Goal: Information Seeking & Learning: Compare options

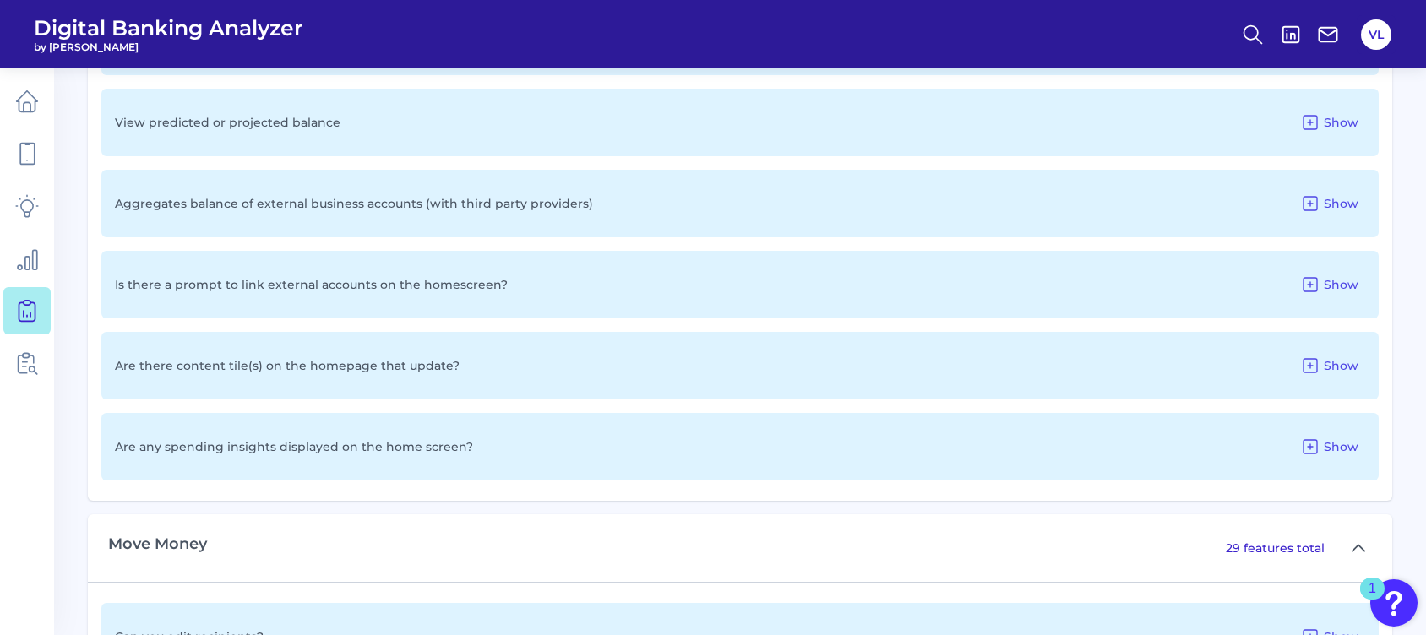
scroll to position [1116, 0]
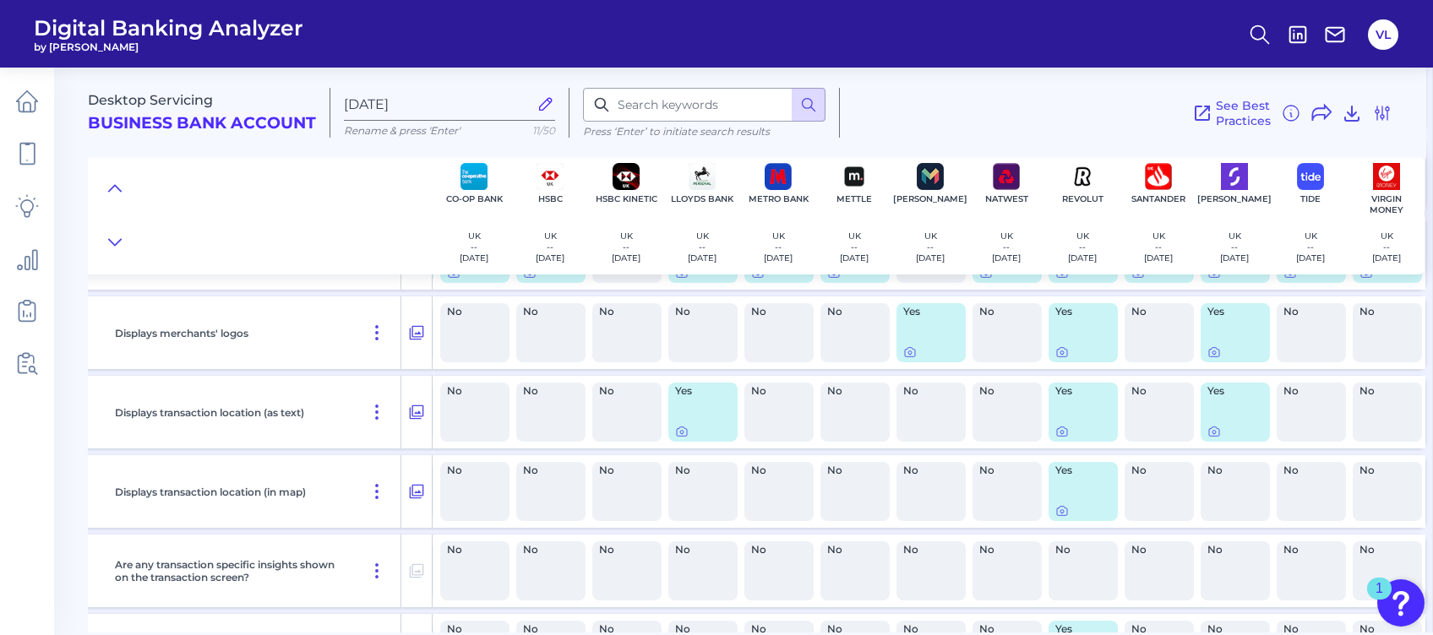
scroll to position [4517, 0]
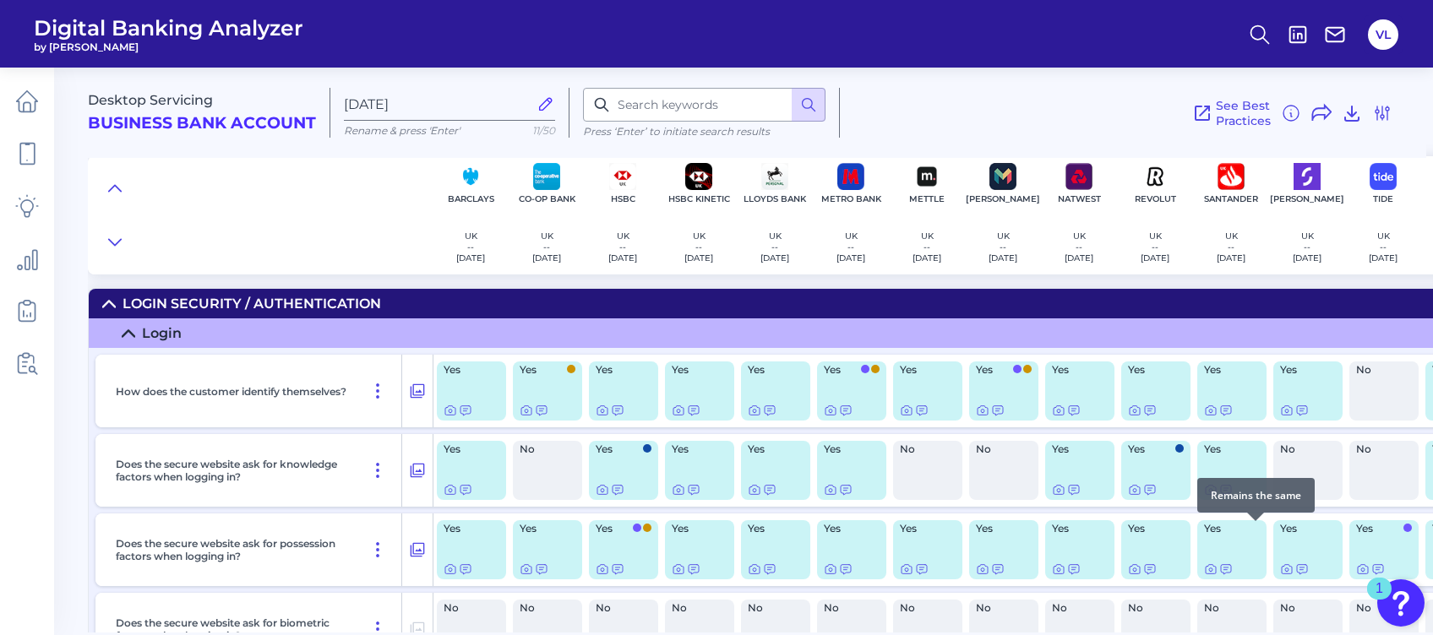
click at [1258, 529] on span at bounding box center [1255, 528] width 8 height 8
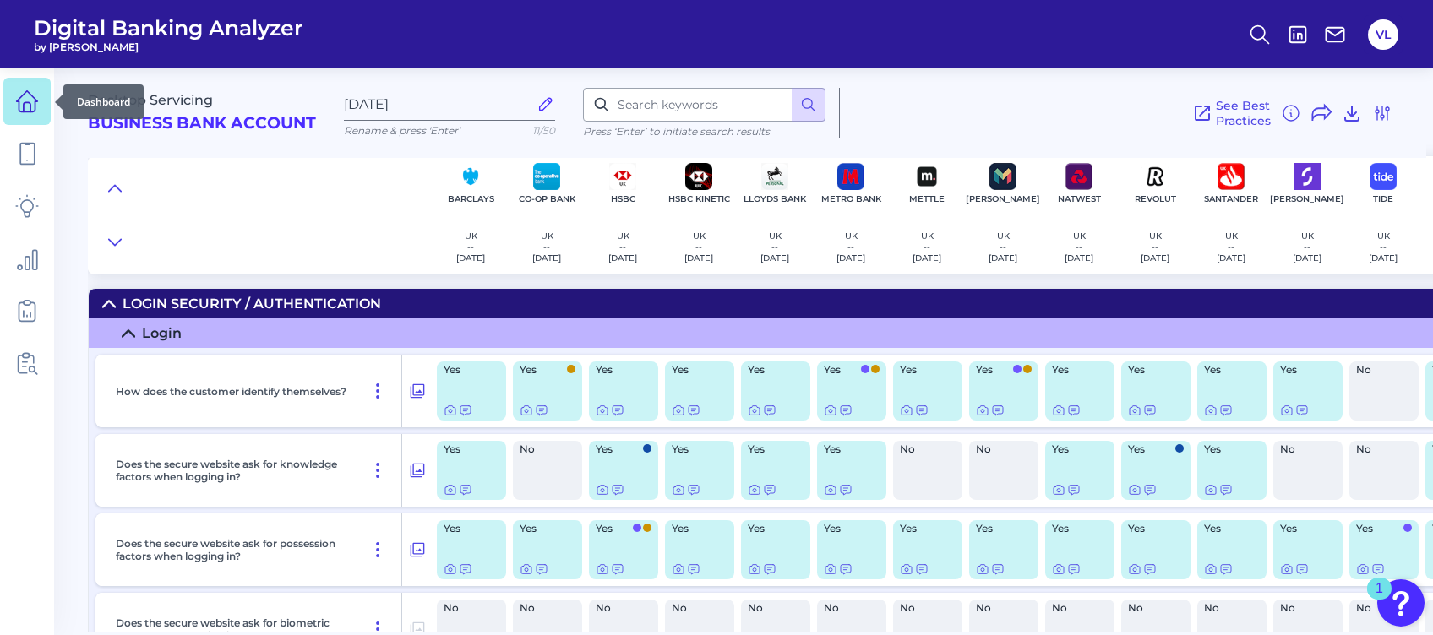
click at [41, 95] on link at bounding box center [26, 101] width 47 height 47
click at [1392, 107] on icon at bounding box center [1382, 113] width 20 height 20
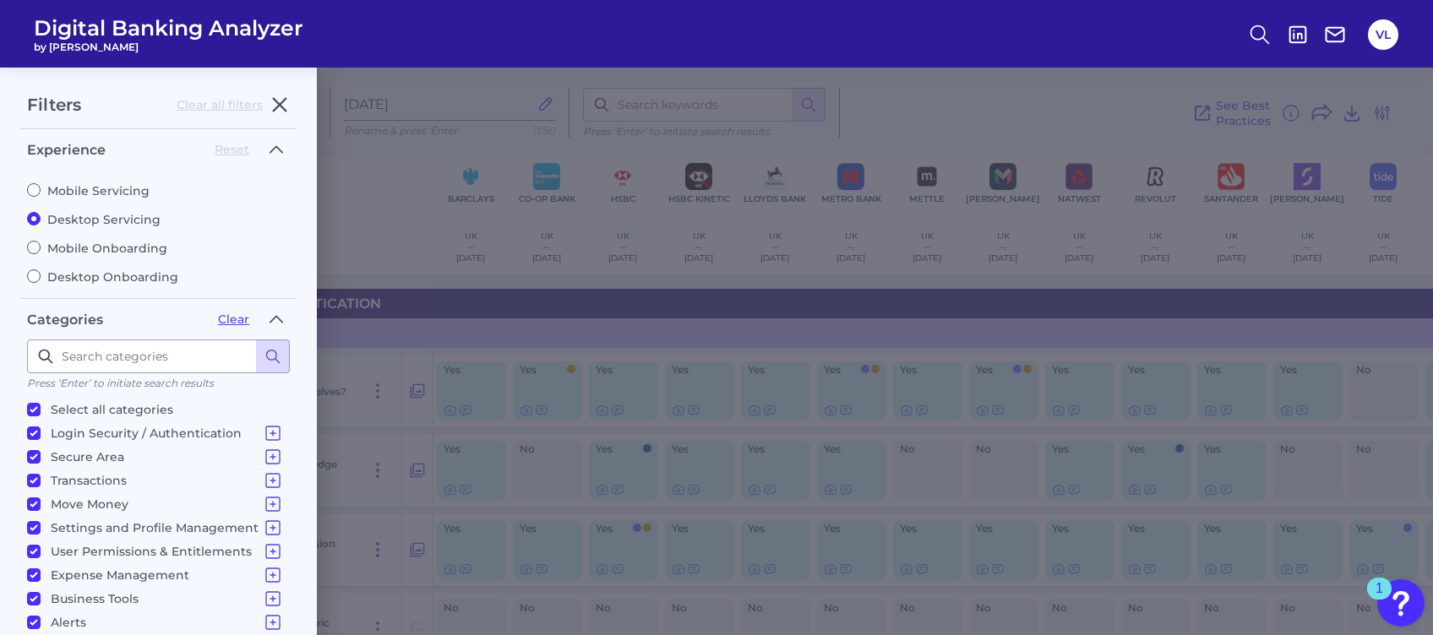
click at [114, 182] on div "Mobile Servicing Desktop Servicing Mobile Onboarding Desktop Onboarding" at bounding box center [158, 227] width 263 height 115
click at [43, 194] on label "Mobile Servicing" at bounding box center [158, 190] width 263 height 15
click at [41, 194] on input "Mobile Servicing" at bounding box center [34, 190] width 14 height 14
radio input "true"
radio input "false"
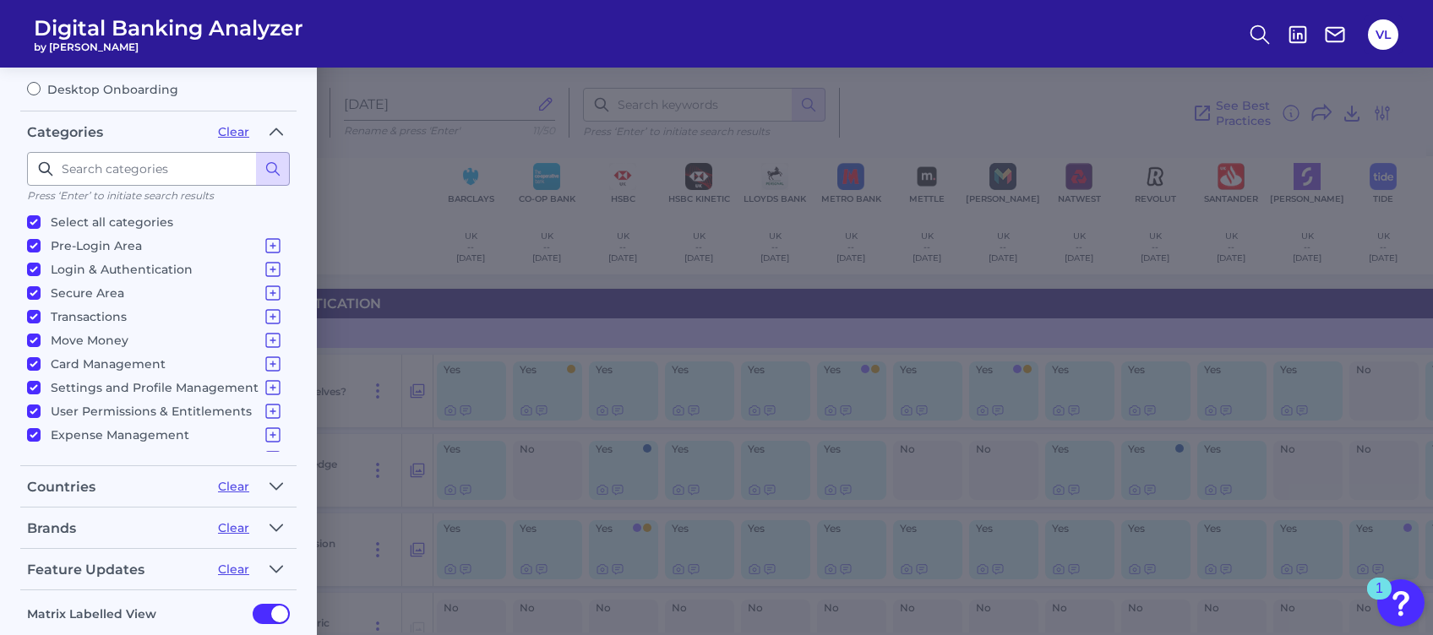
scroll to position [272, 0]
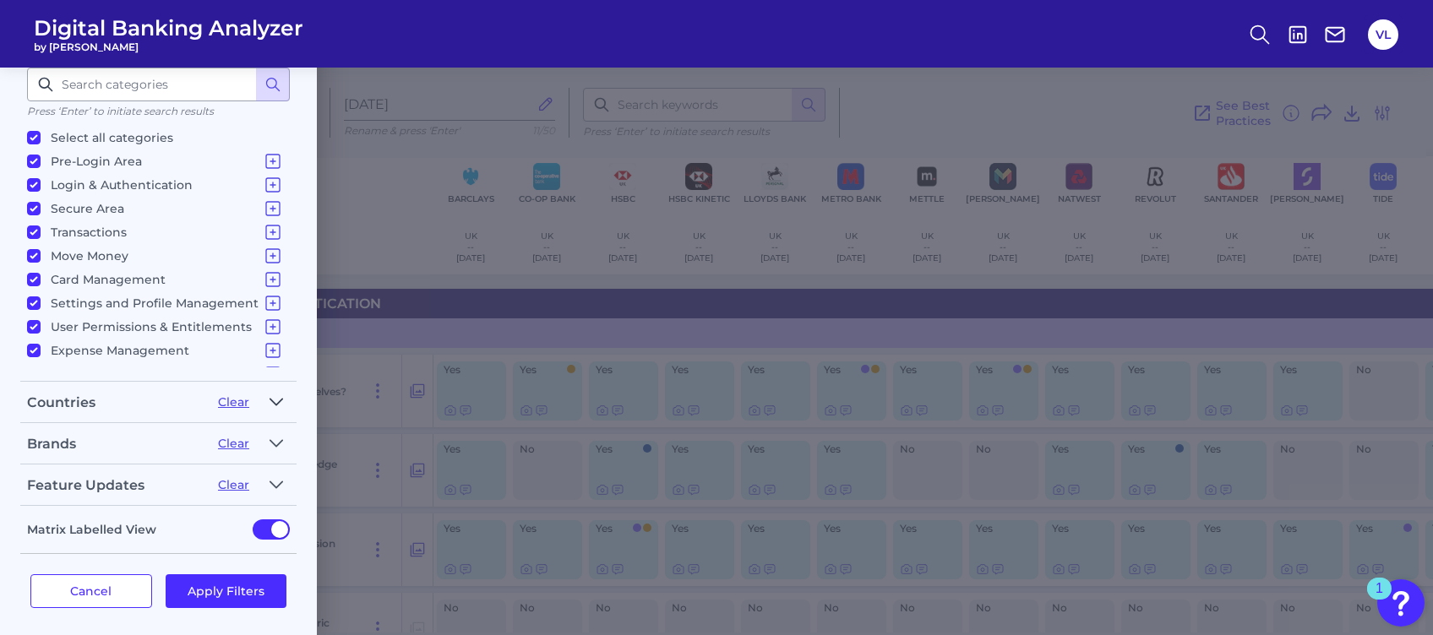
click at [283, 406] on button "button" at bounding box center [276, 402] width 27 height 27
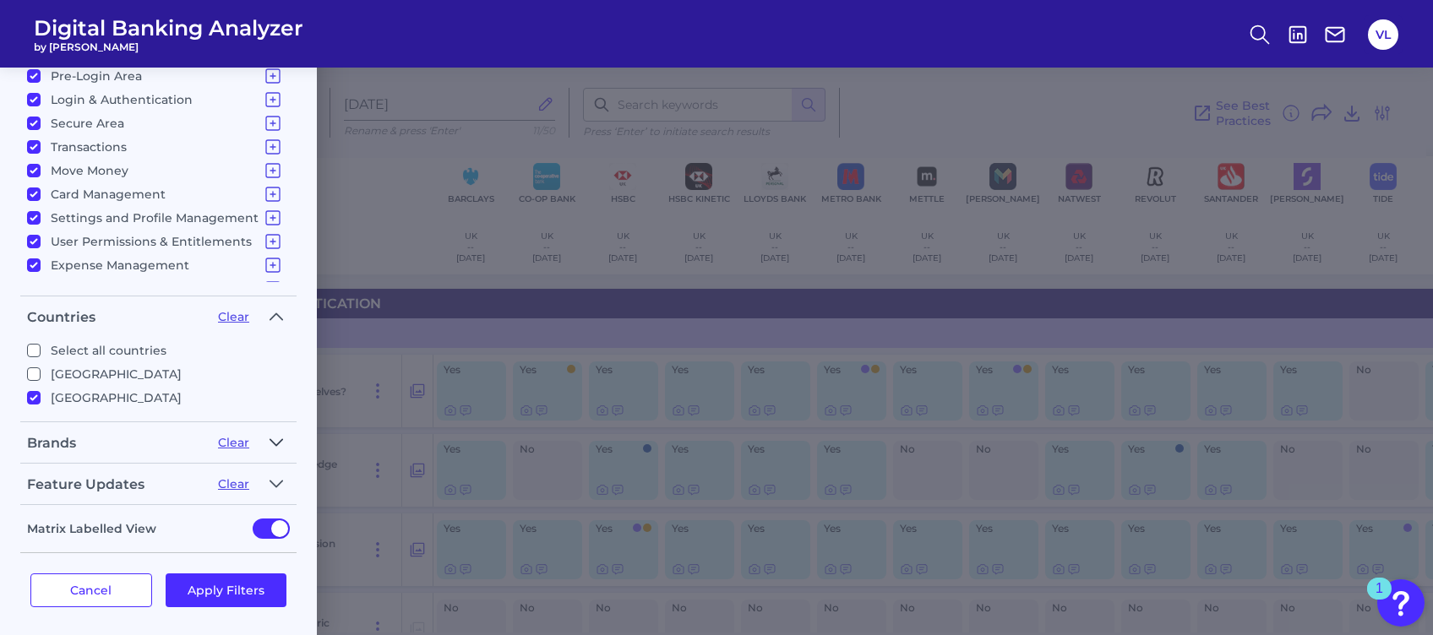
click at [281, 433] on icon "button" at bounding box center [277, 443] width 14 height 20
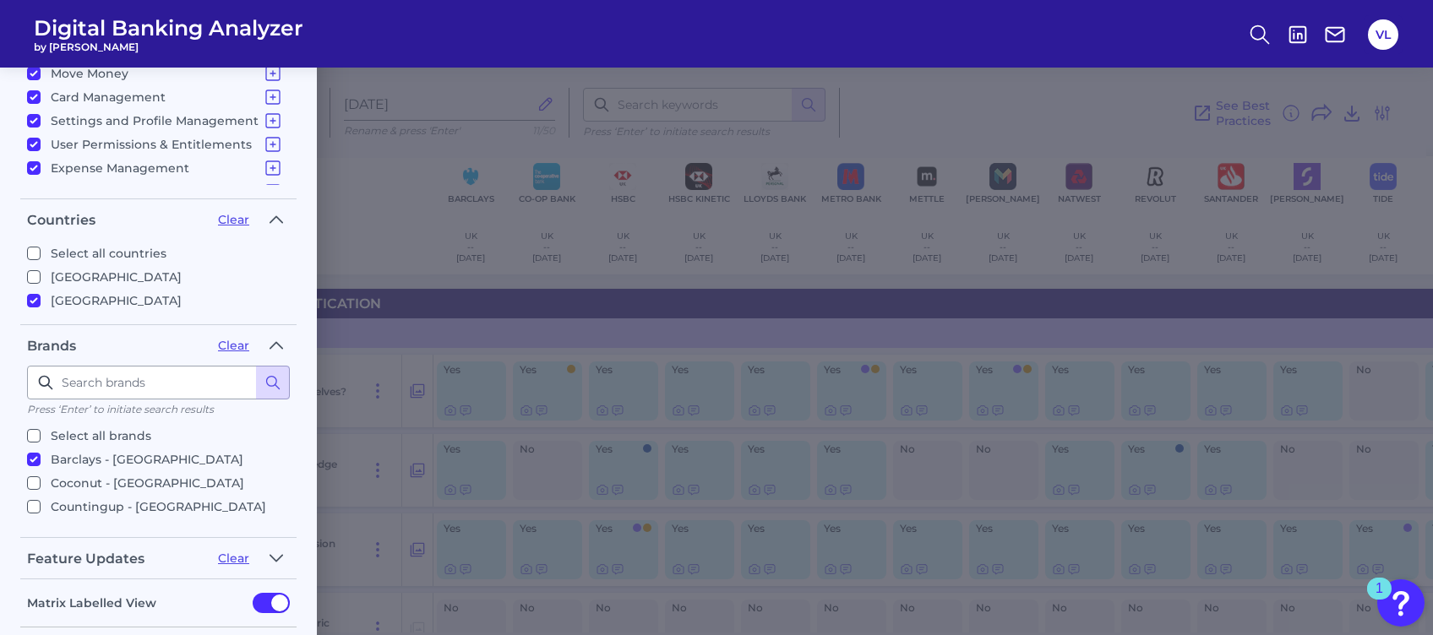
scroll to position [527, 0]
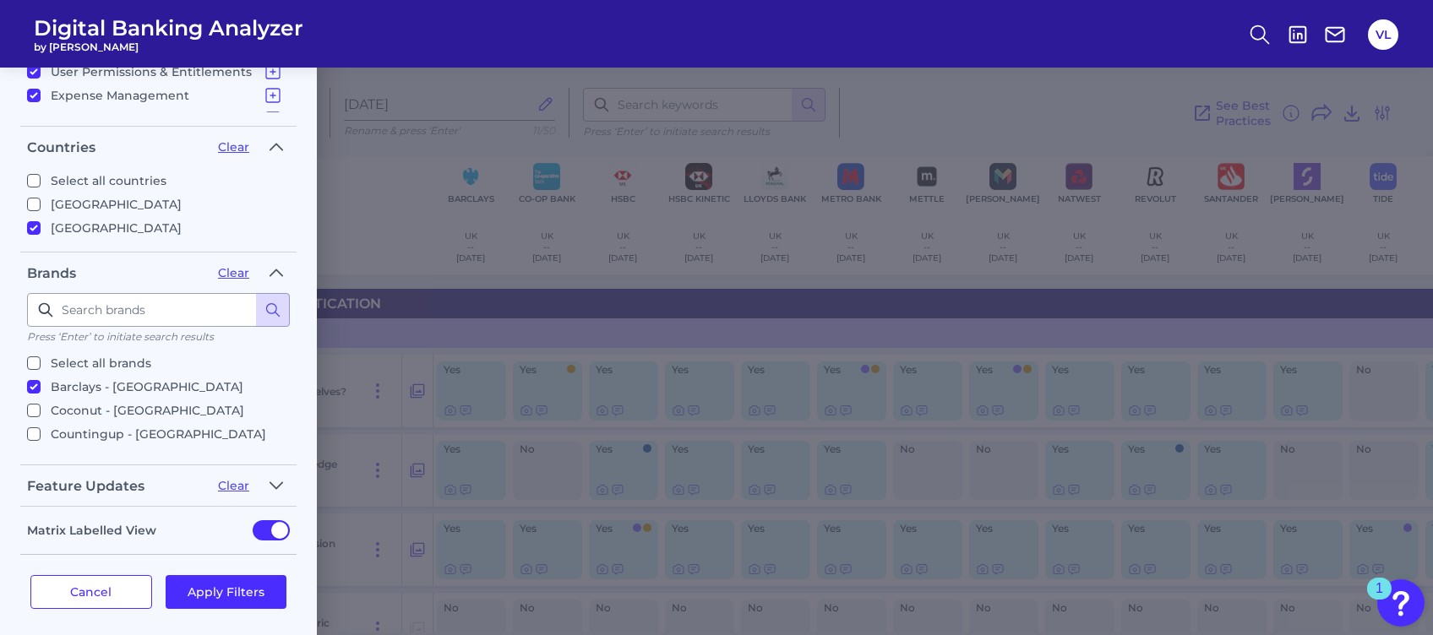
click at [119, 358] on p "Select all brands" at bounding box center [101, 363] width 101 height 20
click at [41, 358] on input "Select all brands" at bounding box center [34, 364] width 14 height 14
checkbox input "true"
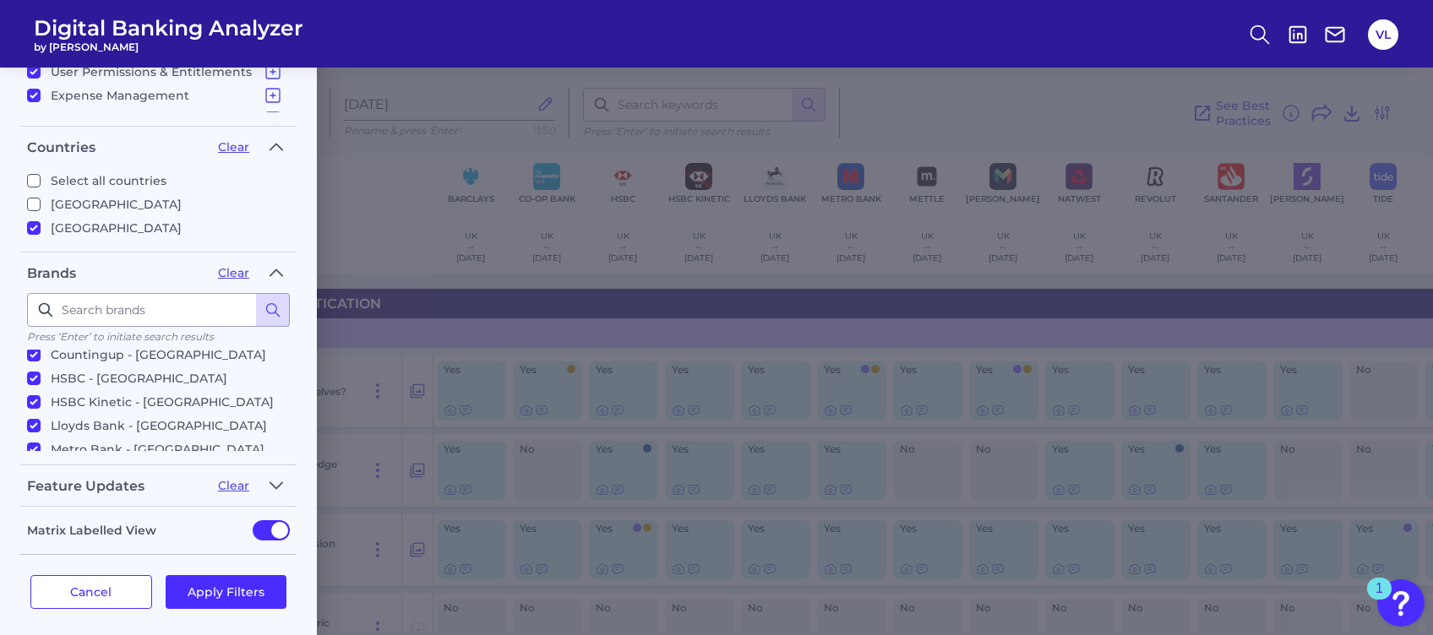
scroll to position [0, 0]
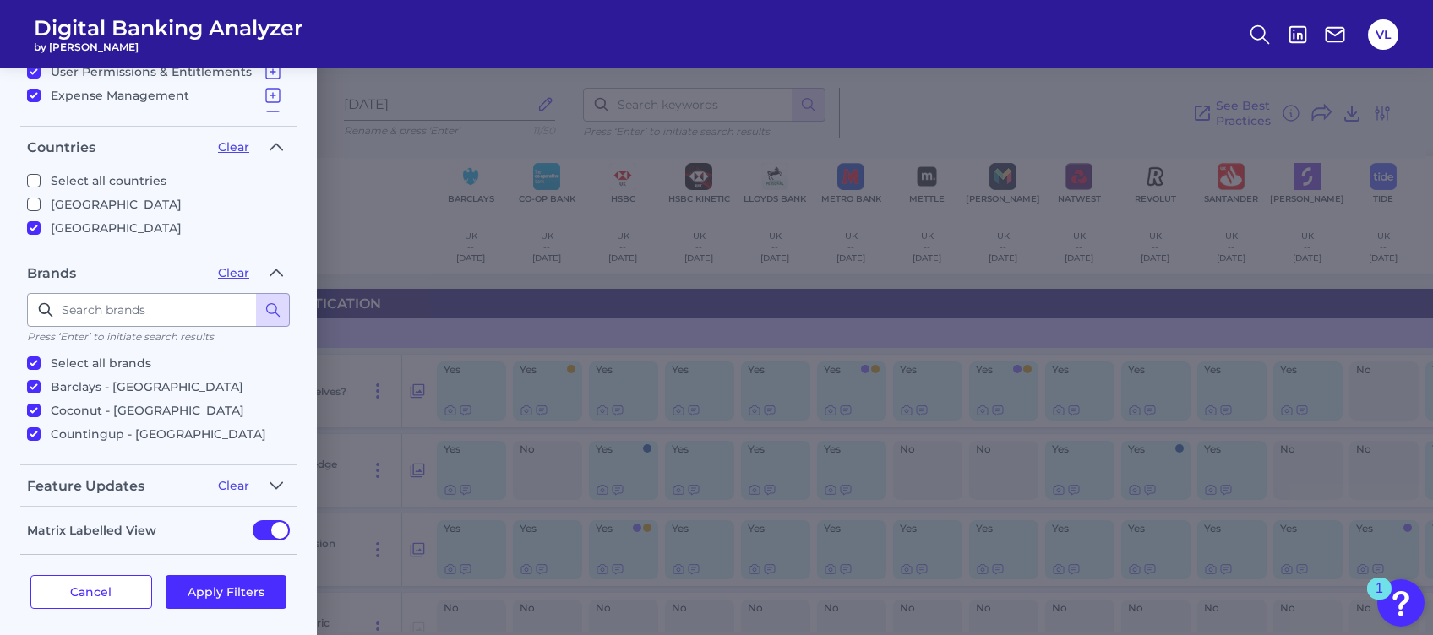
click at [111, 406] on p "Coconut - UK" at bounding box center [148, 411] width 194 height 20
click at [41, 406] on input "Coconut - UK" at bounding box center [34, 411] width 14 height 14
checkbox input "false"
click at [258, 591] on button "Apply Filters" at bounding box center [227, 592] width 122 height 34
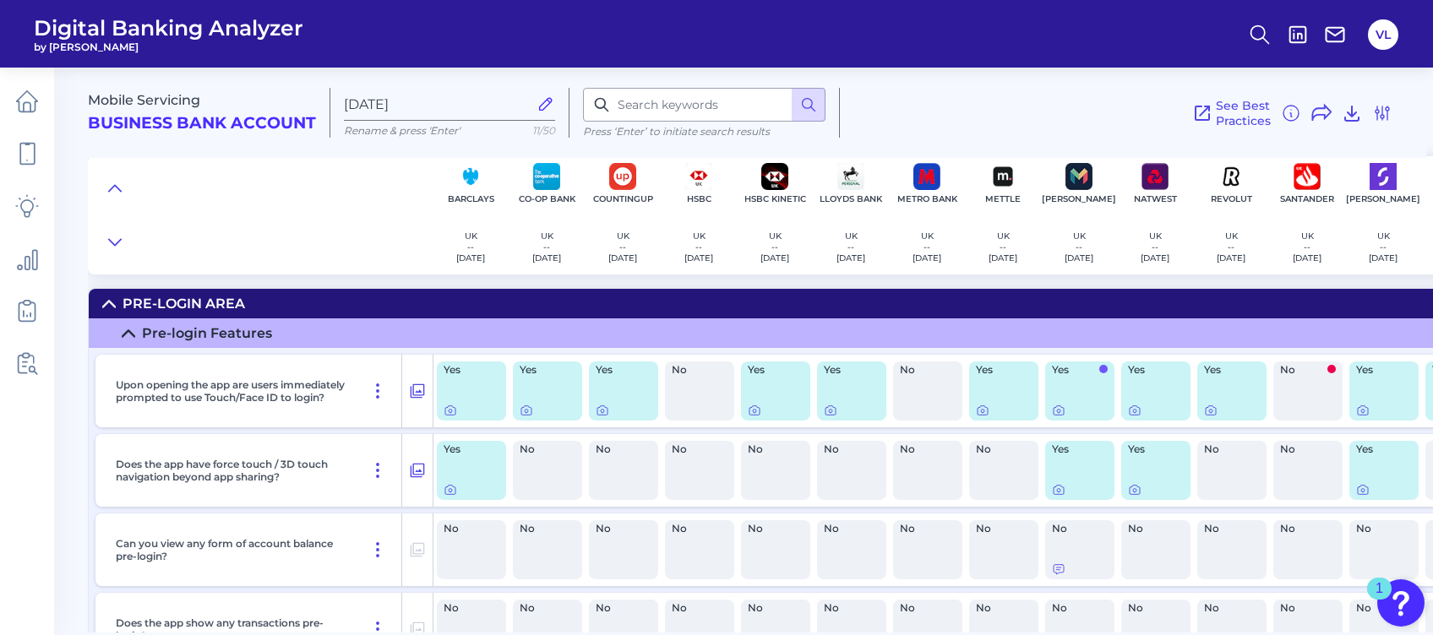
click at [932, 91] on div "See Best Practices Filters Clear all filters Experience Reset Mobile Servicing …" at bounding box center [1116, 113] width 553 height 50
